Goal: Task Accomplishment & Management: Use online tool/utility

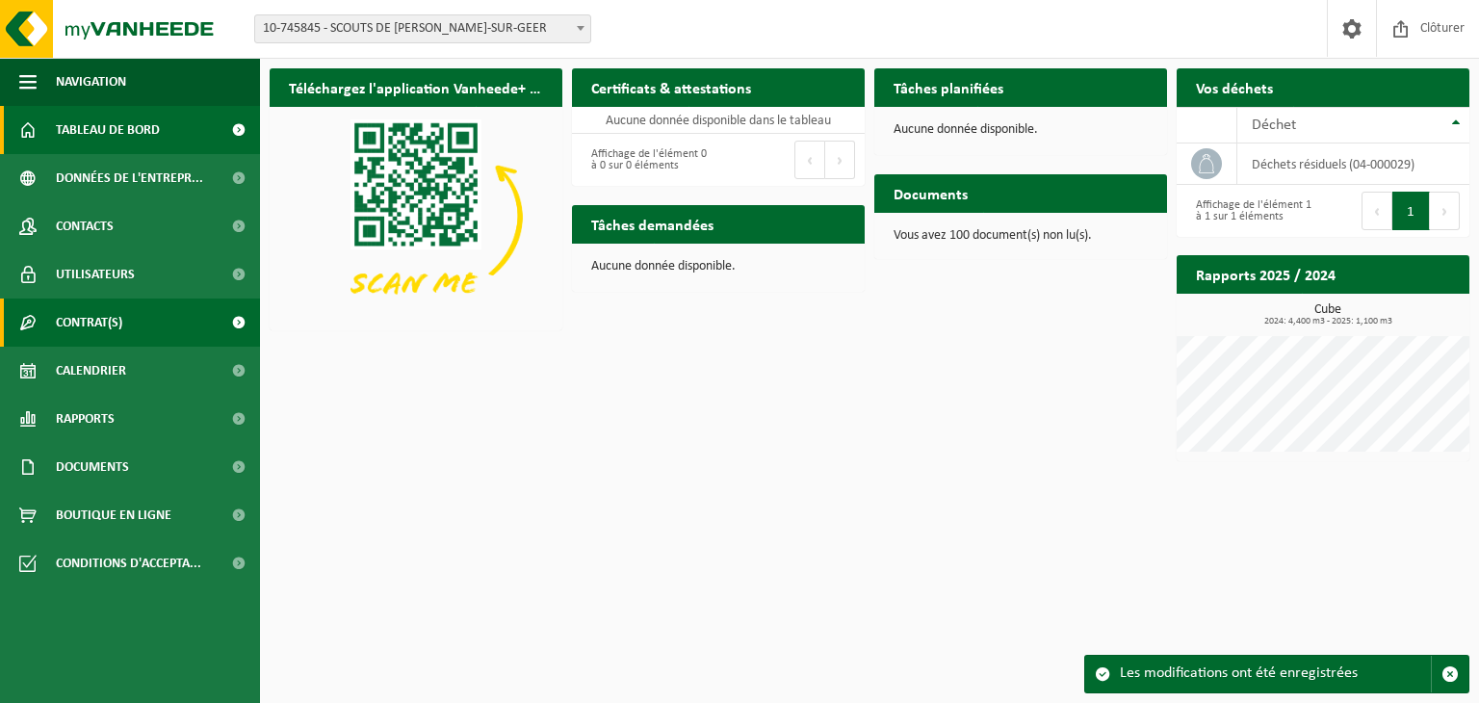
click at [140, 308] on link "Contrat(s)" at bounding box center [130, 322] width 260 height 48
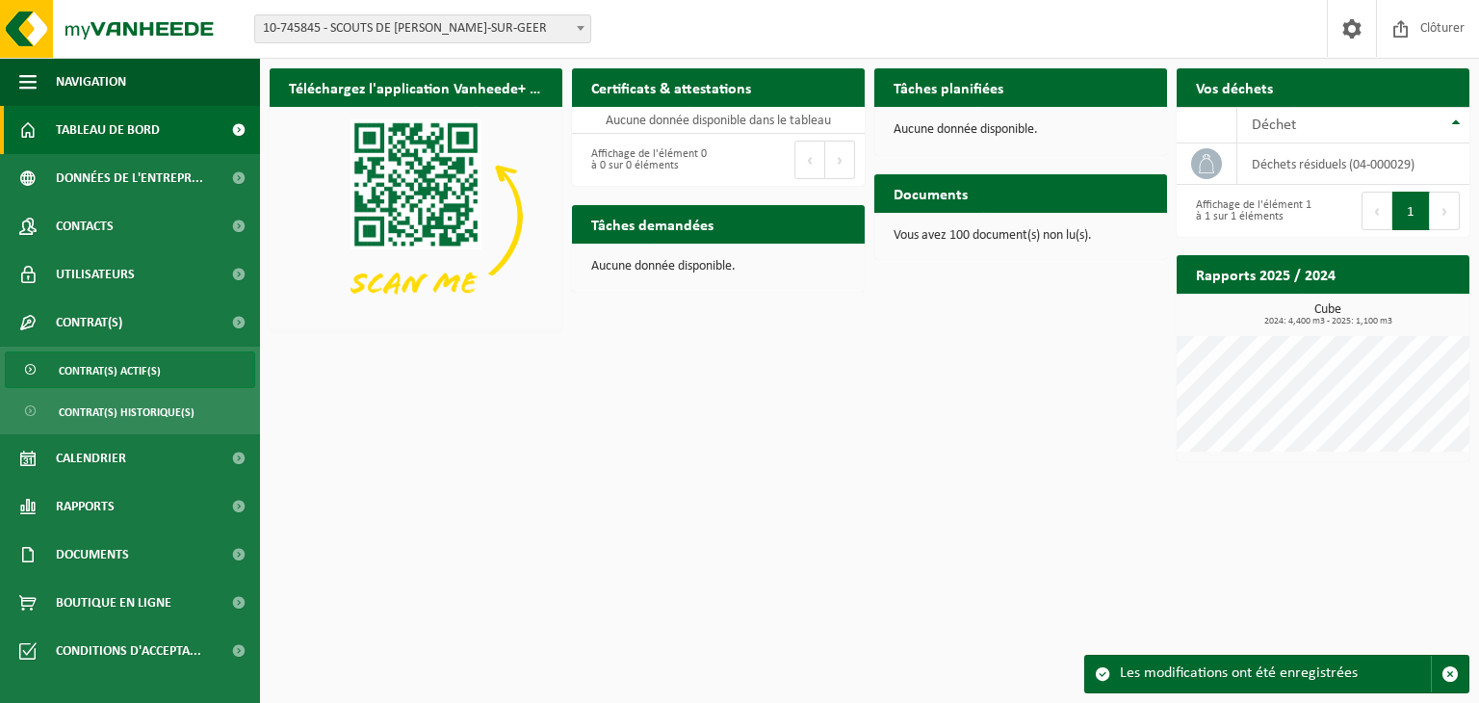
click at [148, 366] on span "Contrat(s) actif(s)" at bounding box center [110, 370] width 102 height 37
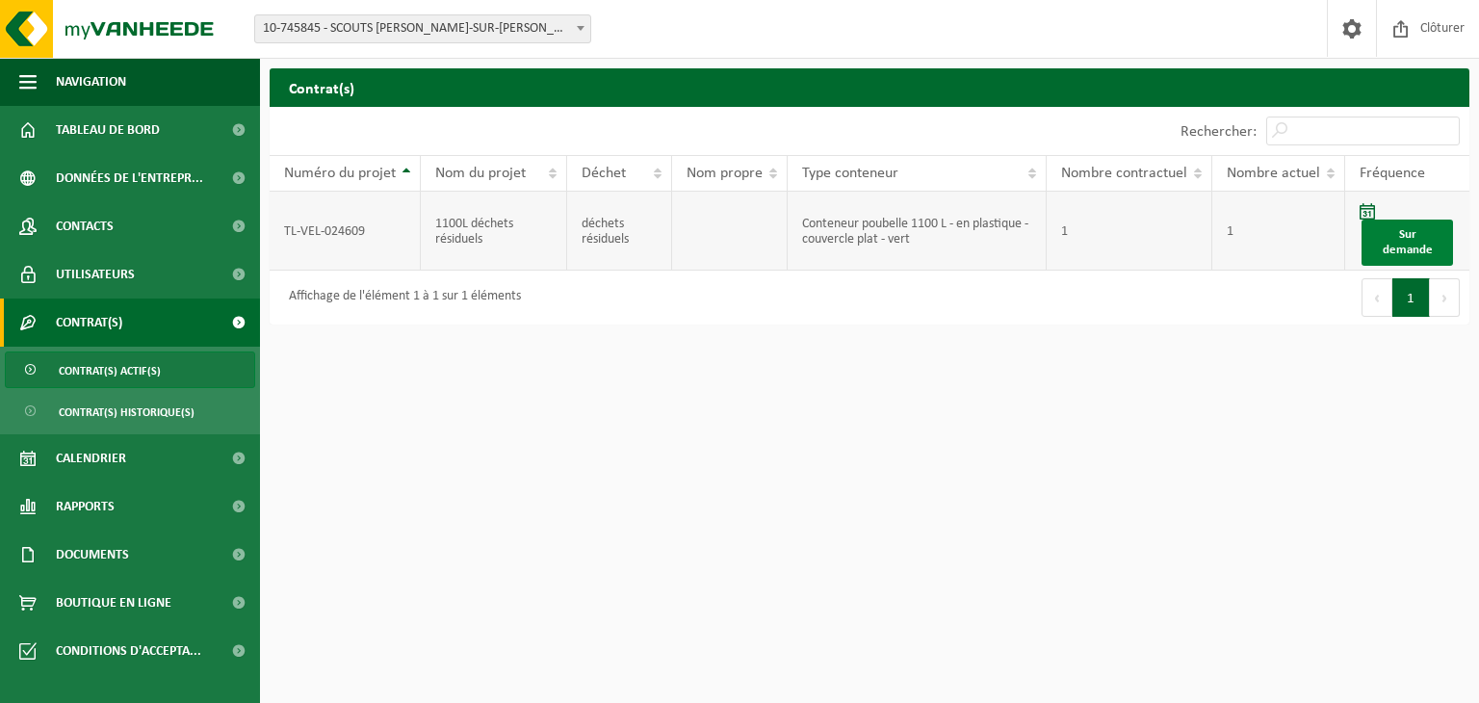
click at [1405, 239] on link "Sur demande" at bounding box center [1406, 243] width 91 height 46
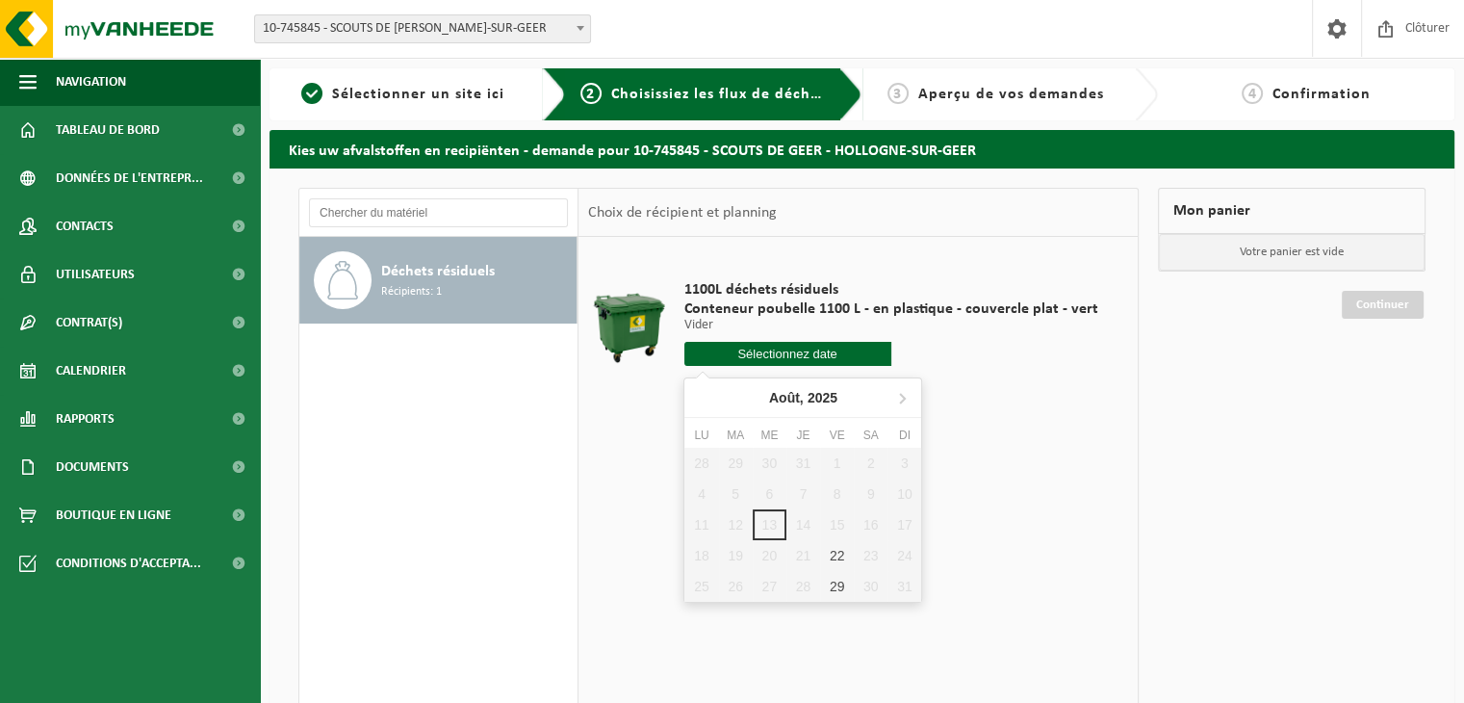
click at [803, 351] on input "text" at bounding box center [788, 354] width 207 height 24
click at [840, 521] on div "28 29 30 31 1 2 3 4 5 6 7 8 9 10 11 12 13 14 15 16 17 18 19 20 21 22 23 24 25 2…" at bounding box center [803, 525] width 237 height 154
click at [841, 522] on div "28 29 30 31 1 2 3 4 5 6 7 8 9 10 11 12 13 14 15 16 17 18 19 20 21 22 23 24 25 2…" at bounding box center [803, 525] width 237 height 154
click at [843, 548] on div "22" at bounding box center [837, 555] width 34 height 31
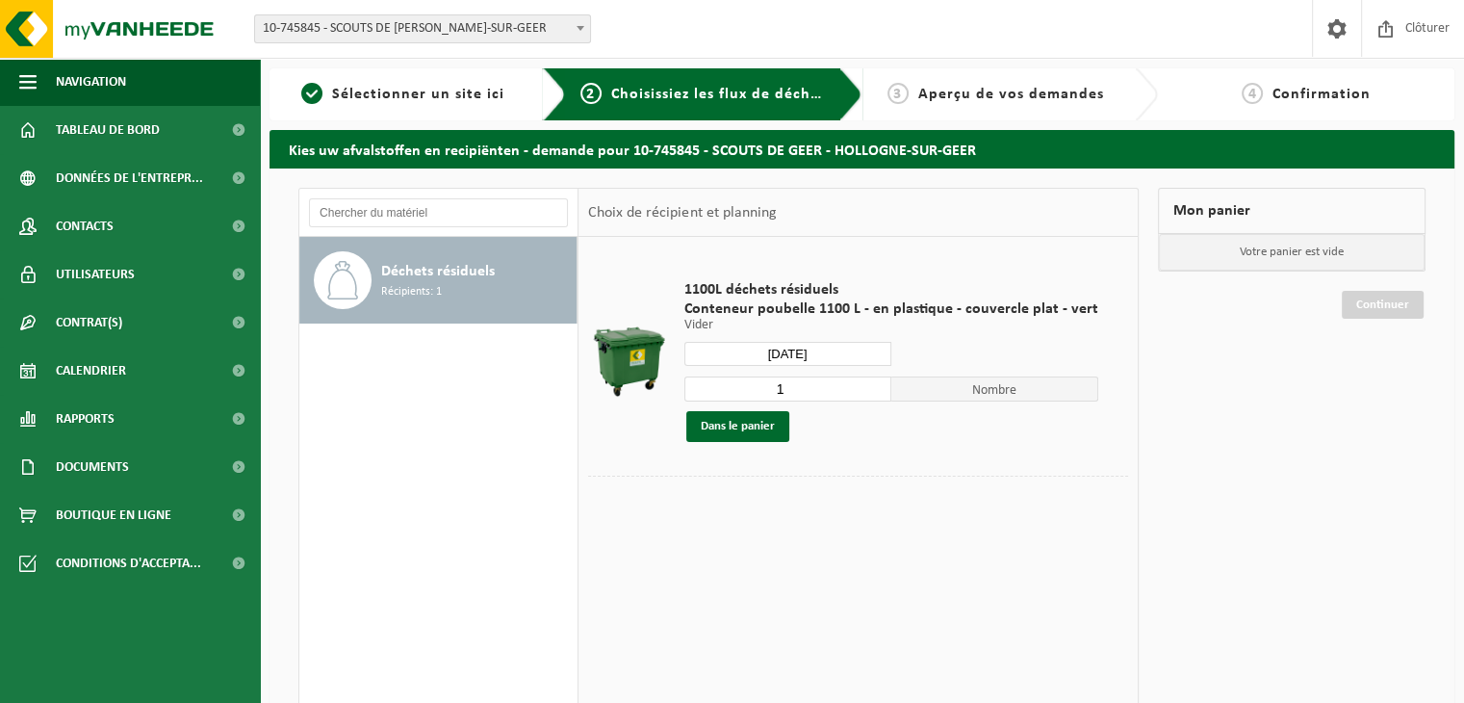
type input "à partir de [DATE]"
click at [817, 359] on input "à partir de [DATE]" at bounding box center [788, 354] width 207 height 24
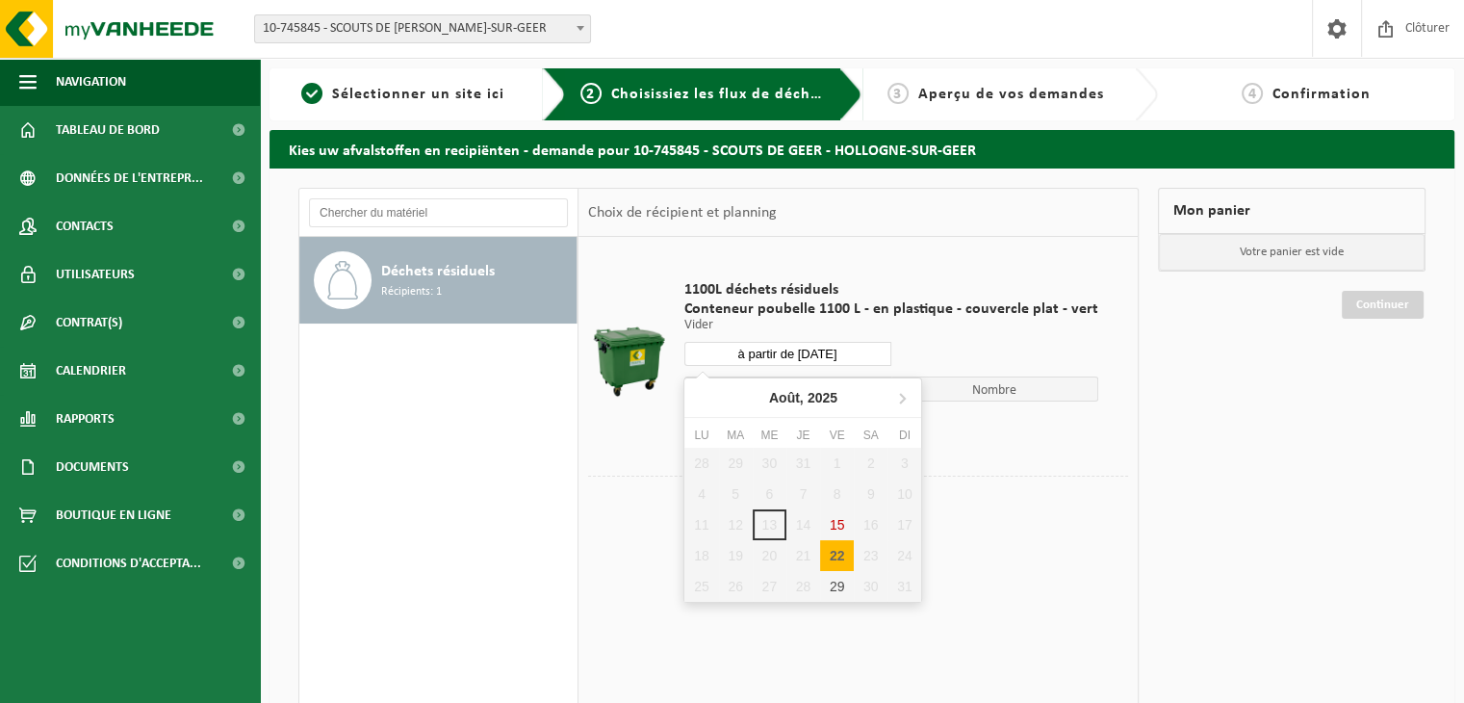
click at [838, 556] on div "22" at bounding box center [837, 555] width 34 height 31
click at [843, 549] on div "22" at bounding box center [837, 555] width 34 height 31
type input "à partir de [DATE]"
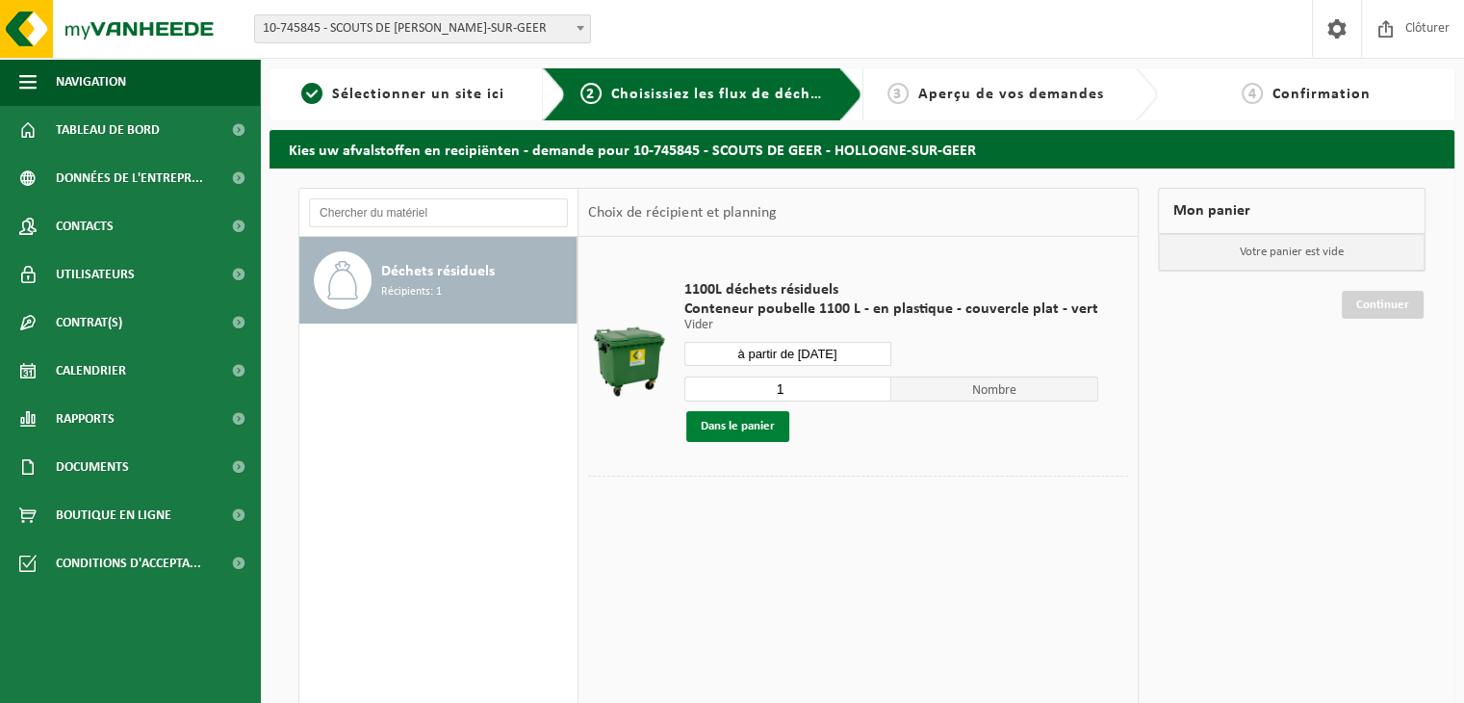
click at [745, 429] on button "Dans le panier" at bounding box center [738, 426] width 103 height 31
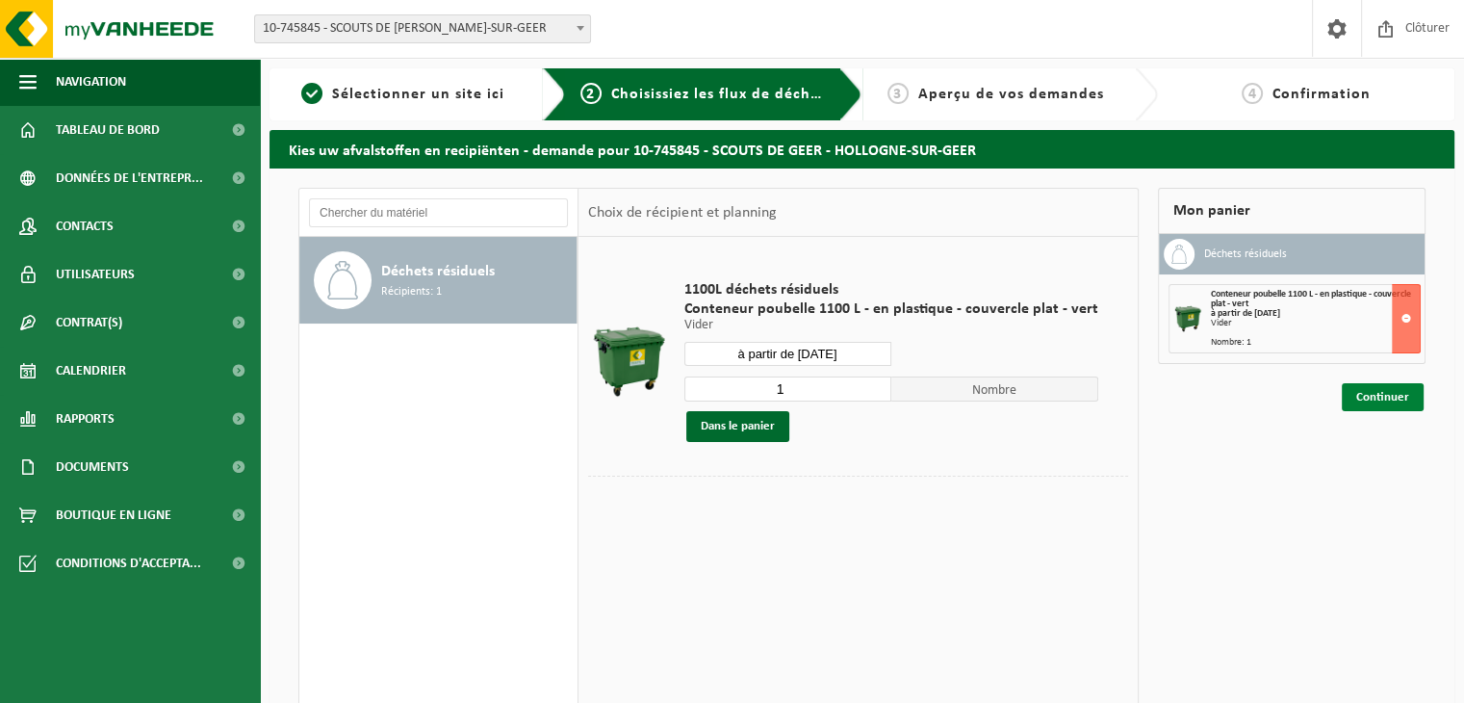
click at [1377, 399] on link "Continuer" at bounding box center [1383, 397] width 82 height 28
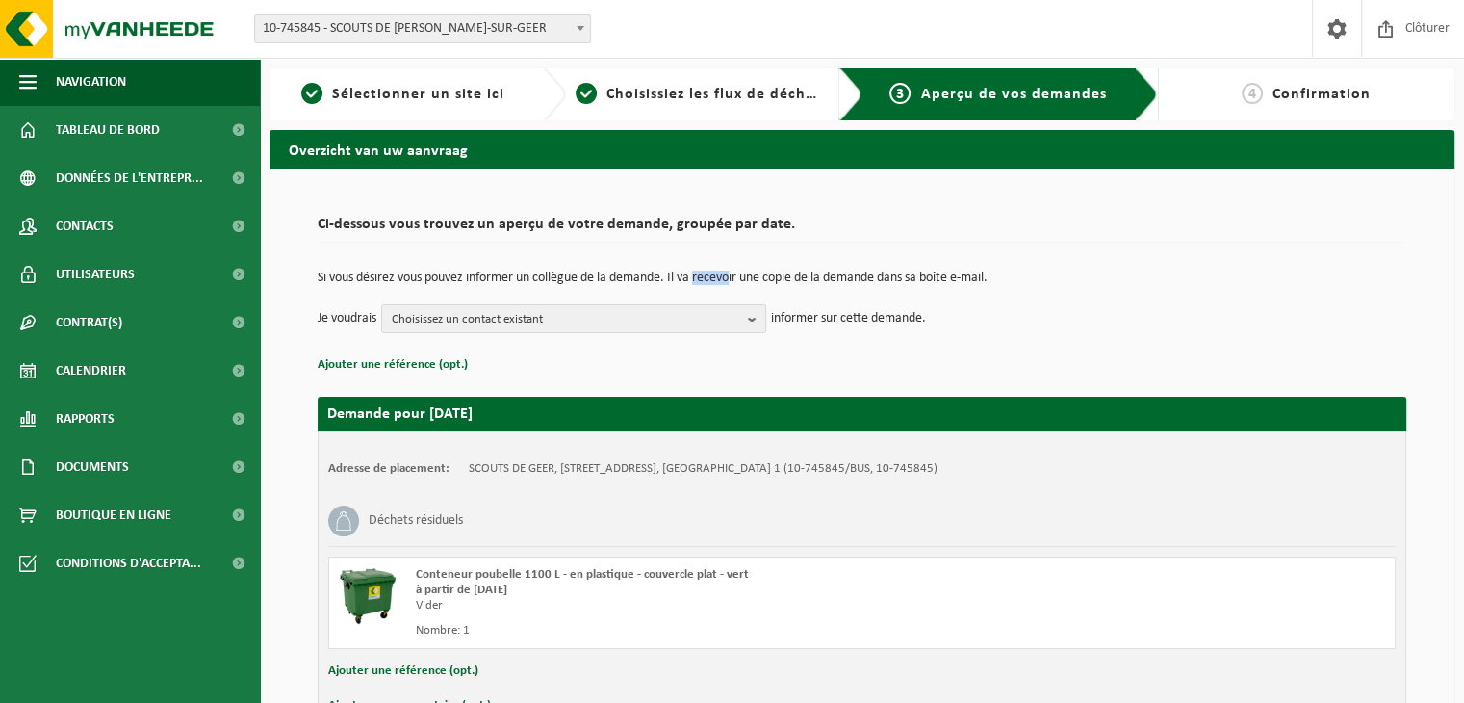
drag, startPoint x: 701, startPoint y: 271, endPoint x: 781, endPoint y: 275, distance: 80.1
click at [781, 275] on p "Si vous désirez vous pouvez informer un collègue de la demande. Il va recevoir …" at bounding box center [862, 278] width 1089 height 13
drag, startPoint x: 781, startPoint y: 275, endPoint x: 802, endPoint y: 282, distance: 22.2
click at [802, 282] on p "Si vous désirez vous pouvez informer un collègue de la demande. Il va recevoir …" at bounding box center [862, 278] width 1089 height 13
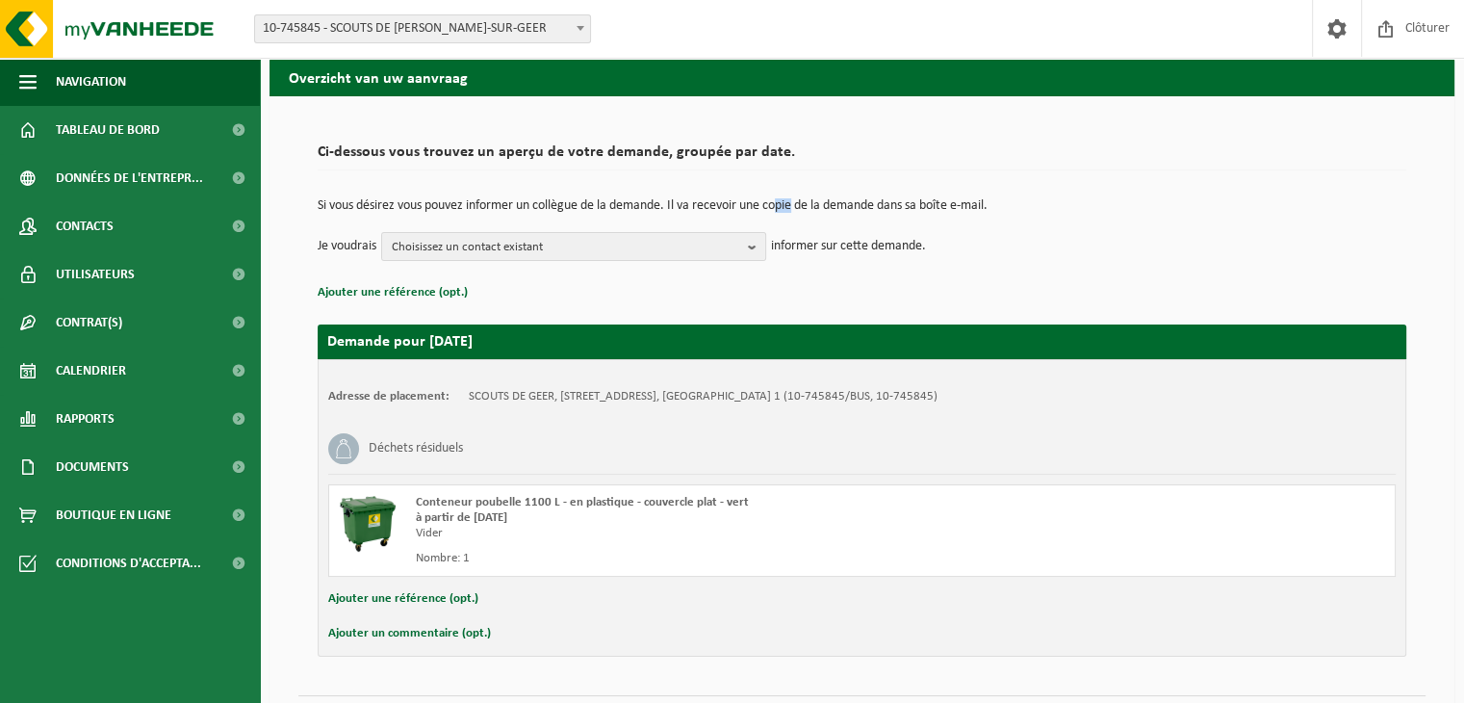
scroll to position [77, 0]
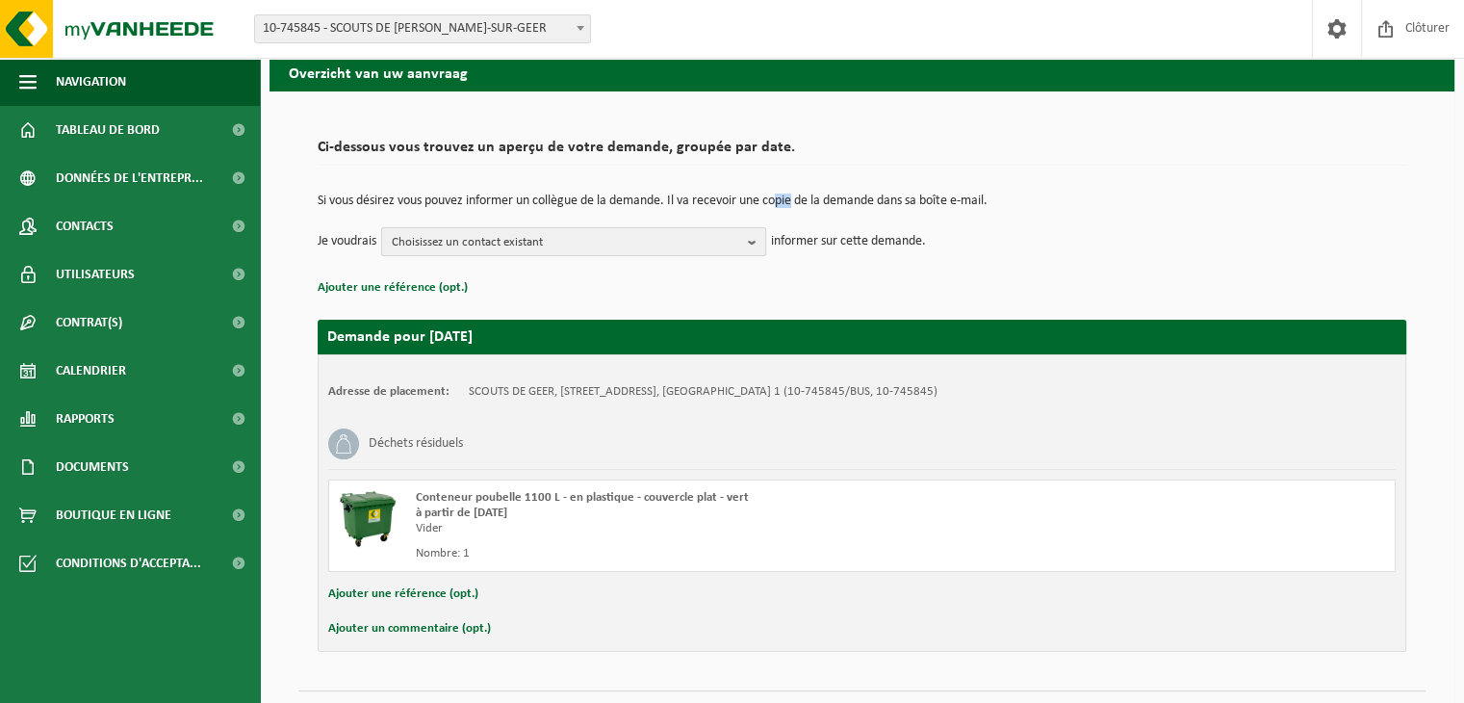
click at [676, 250] on span "Choisissez un contact existant" at bounding box center [566, 242] width 349 height 29
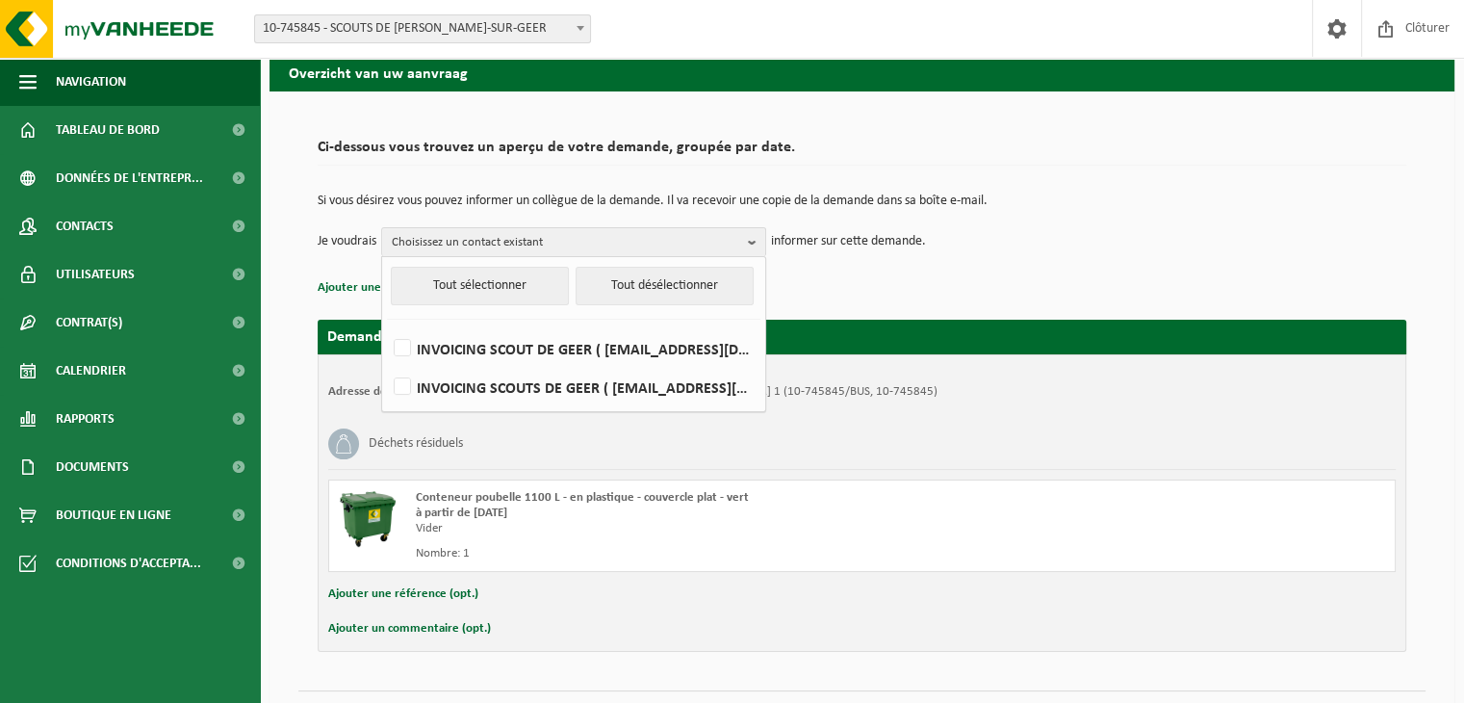
click at [855, 283] on p "Ajouter une référence (opt.)" at bounding box center [862, 287] width 1089 height 25
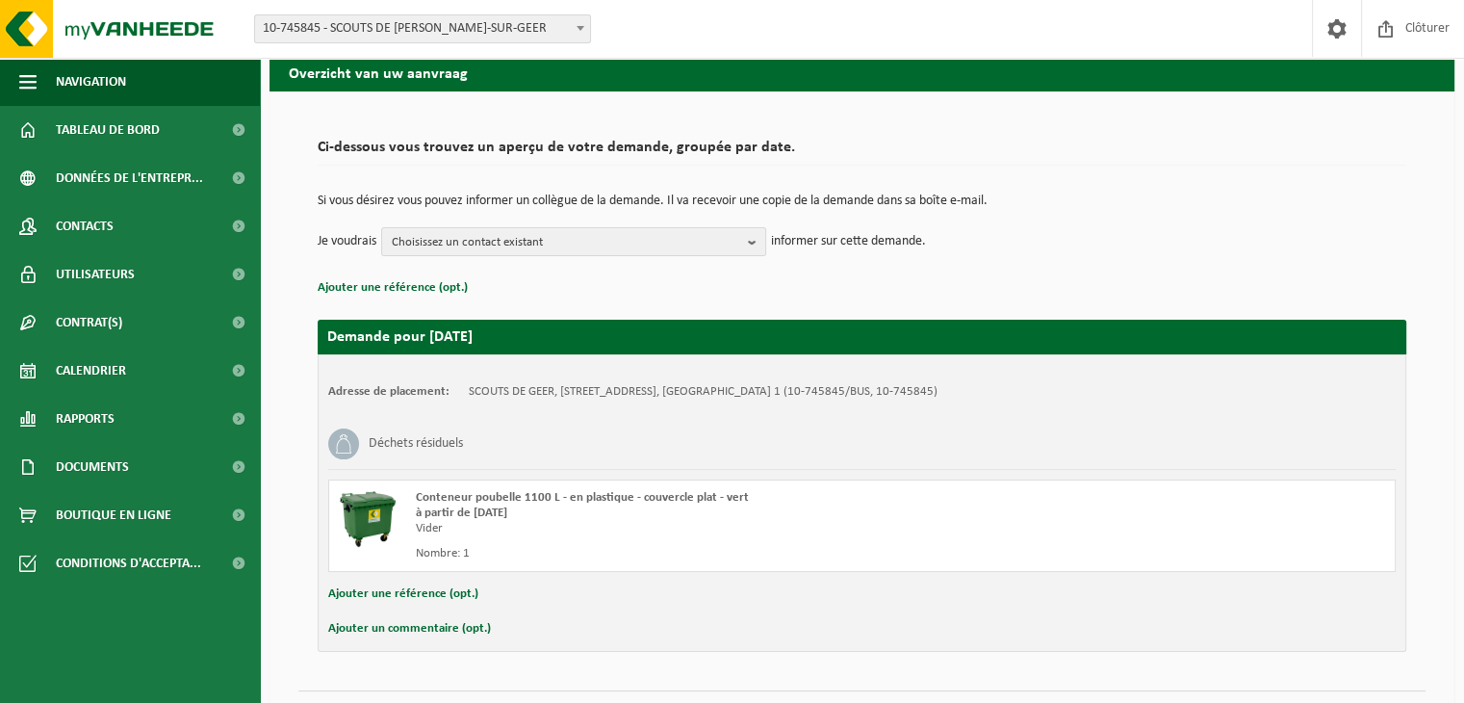
scroll to position [122, 0]
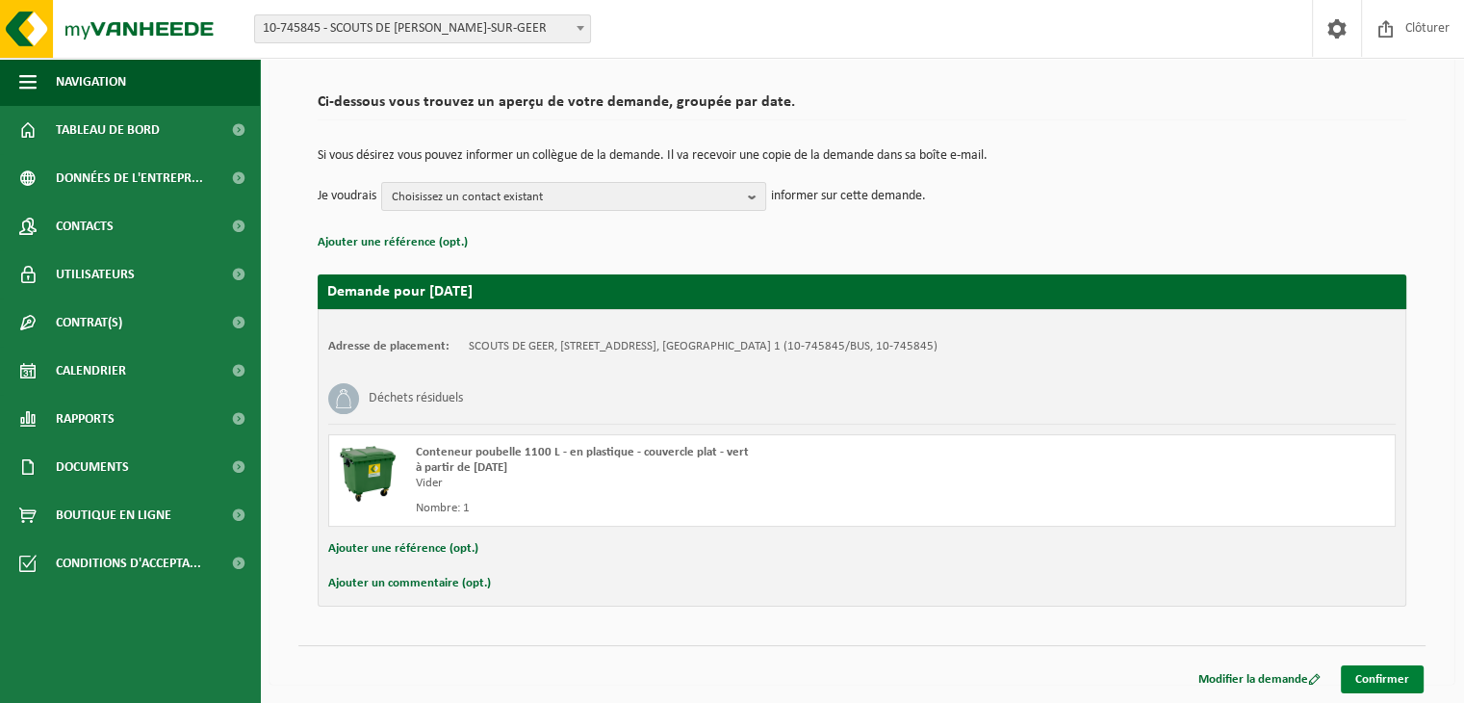
click at [1398, 674] on link "Confirmer" at bounding box center [1382, 679] width 83 height 28
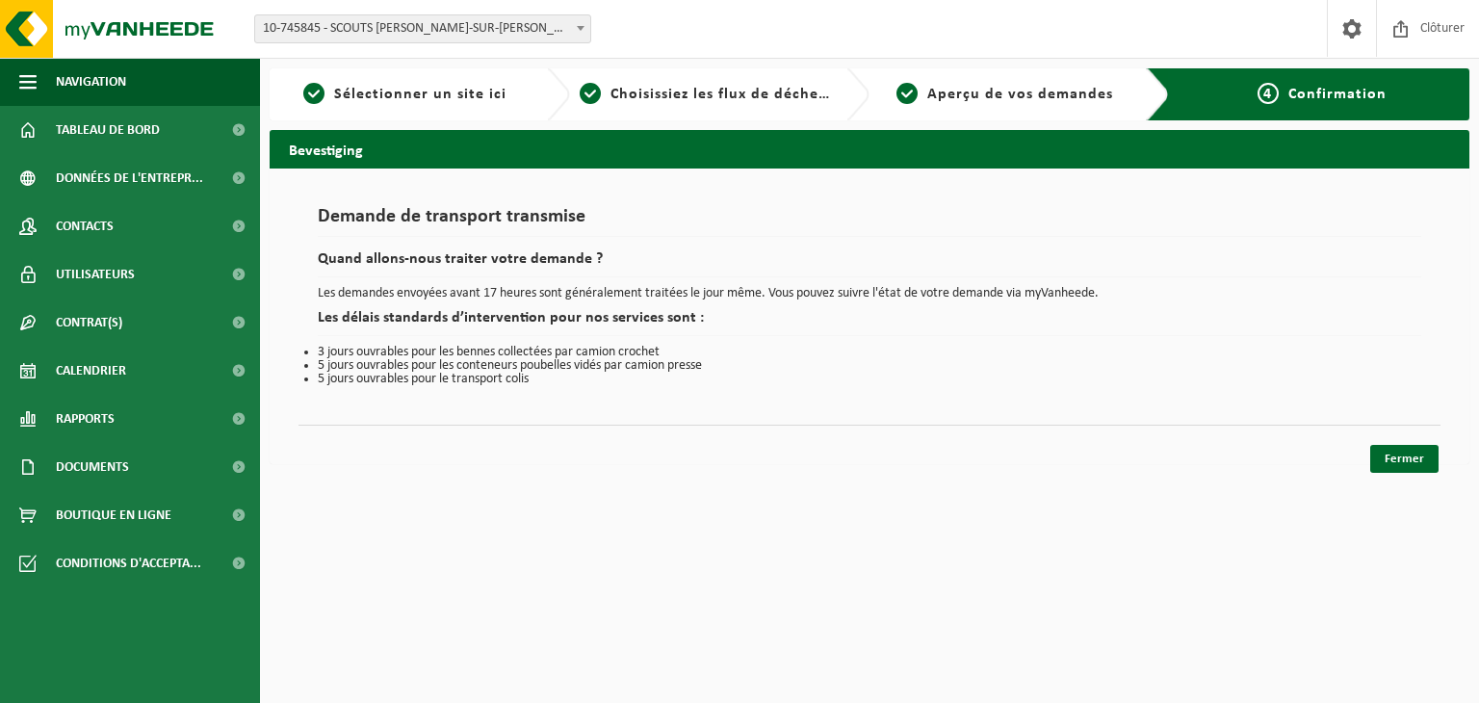
drag, startPoint x: 555, startPoint y: 262, endPoint x: 533, endPoint y: 259, distance: 21.4
click at [533, 259] on h2 "Quand allons-nous traiter votre demande ?" at bounding box center [869, 264] width 1103 height 26
drag, startPoint x: 533, startPoint y: 259, endPoint x: 565, endPoint y: 264, distance: 32.1
click at [565, 264] on h2 "Quand allons-nous traiter votre demande ?" at bounding box center [869, 264] width 1103 height 26
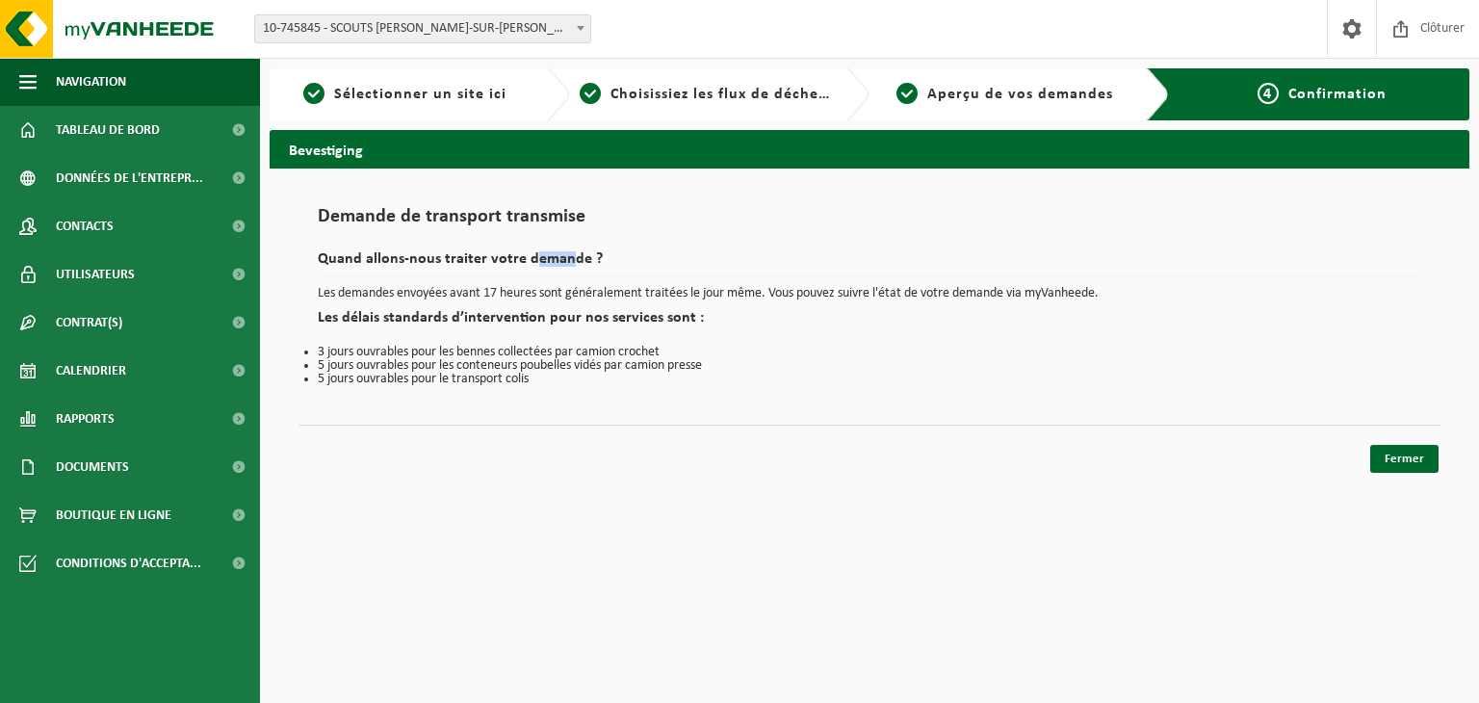
click at [565, 264] on h2 "Quand allons-nous traiter votre demande ?" at bounding box center [869, 264] width 1103 height 26
drag, startPoint x: 565, startPoint y: 264, endPoint x: 527, endPoint y: 265, distance: 38.5
click at [527, 265] on h2 "Quand allons-nous traiter votre demande ?" at bounding box center [869, 264] width 1103 height 26
click at [1406, 452] on link "Fermer" at bounding box center [1404, 459] width 68 height 28
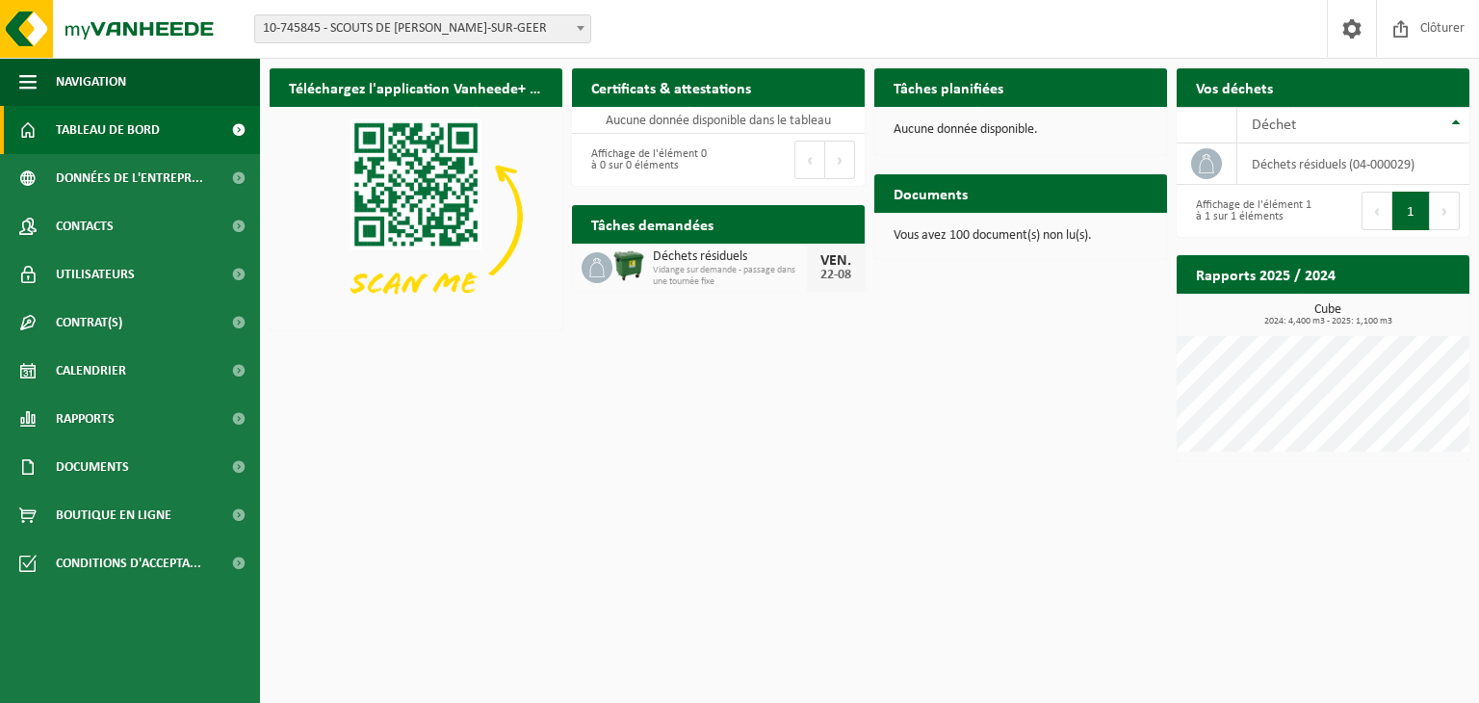
click at [887, 378] on div "Téléchargez l'application Vanheede+ maintenant! Cachez Certificats & attestatio…" at bounding box center [869, 265] width 1209 height 412
